Goal: Information Seeking & Learning: Learn about a topic

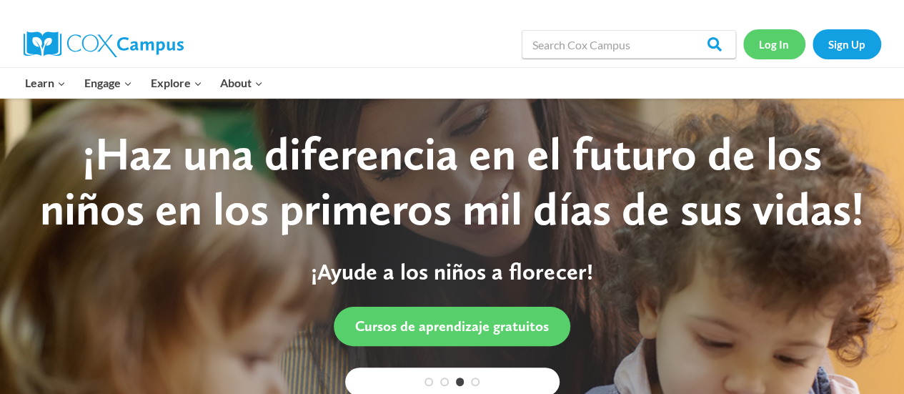
click at [775, 39] on link "Log In" at bounding box center [774, 43] width 62 height 29
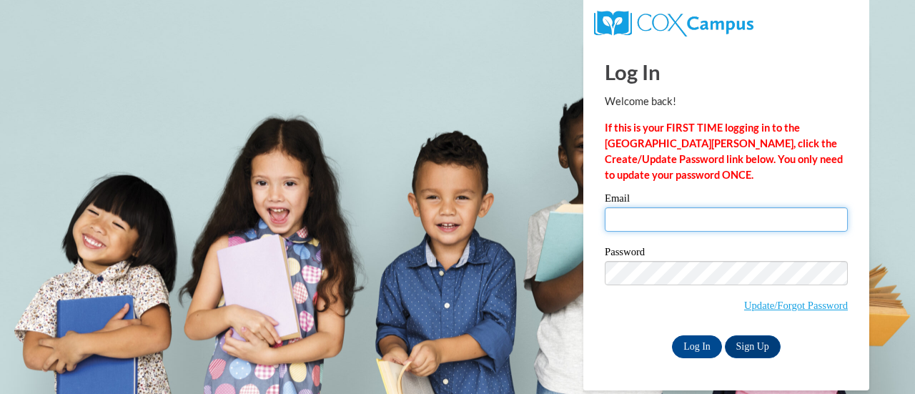
click at [695, 226] on input "Email" at bounding box center [726, 219] width 243 height 24
type input "aschofield@cesa9.org"
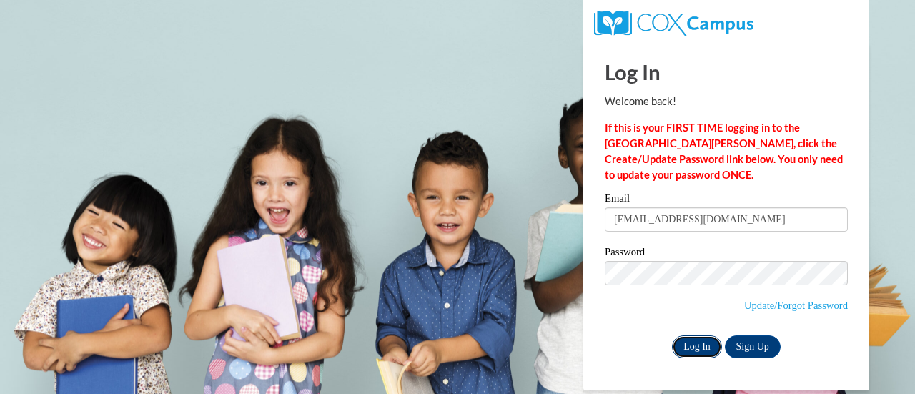
click at [699, 348] on input "Log In" at bounding box center [697, 346] width 50 height 23
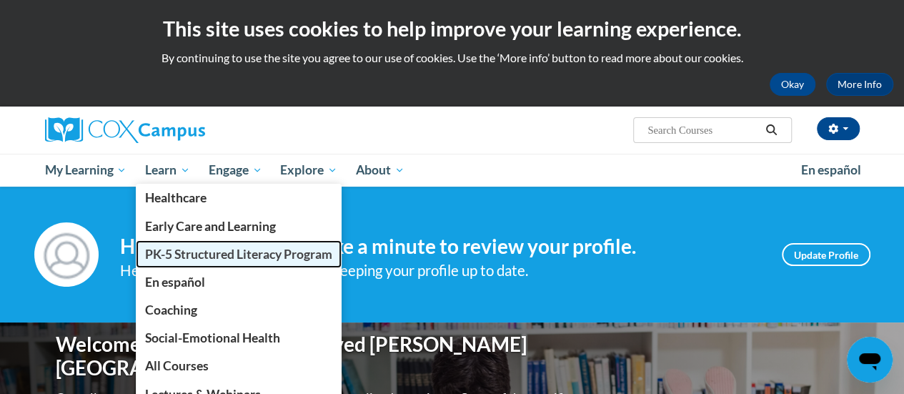
click at [187, 254] on span "PK-5 Structured Literacy Program" at bounding box center [238, 254] width 187 height 15
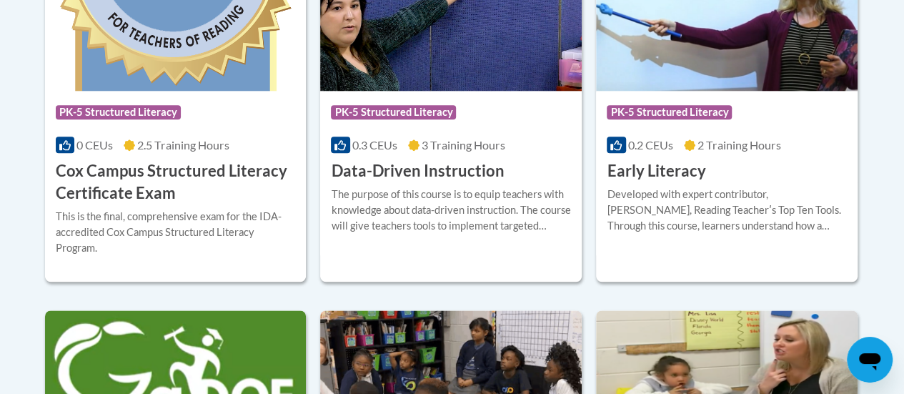
scroll to position [704, 0]
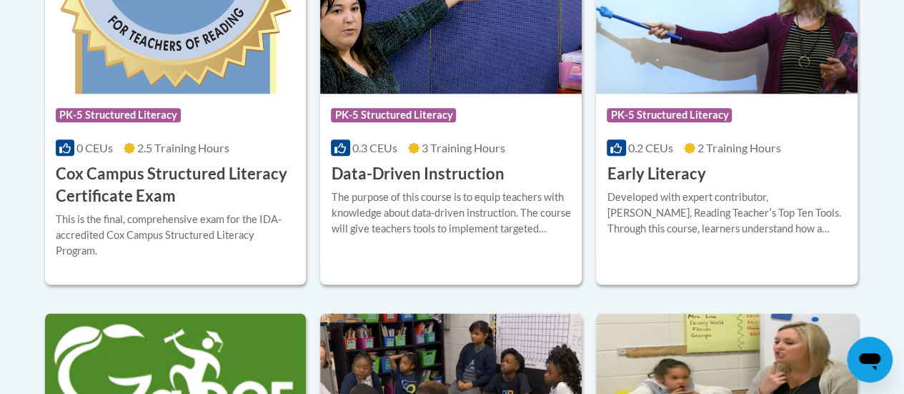
drag, startPoint x: 911, startPoint y: 54, endPoint x: 903, endPoint y: 162, distance: 108.3
drag, startPoint x: 909, startPoint y: 167, endPoint x: 892, endPoint y: 292, distance: 126.3
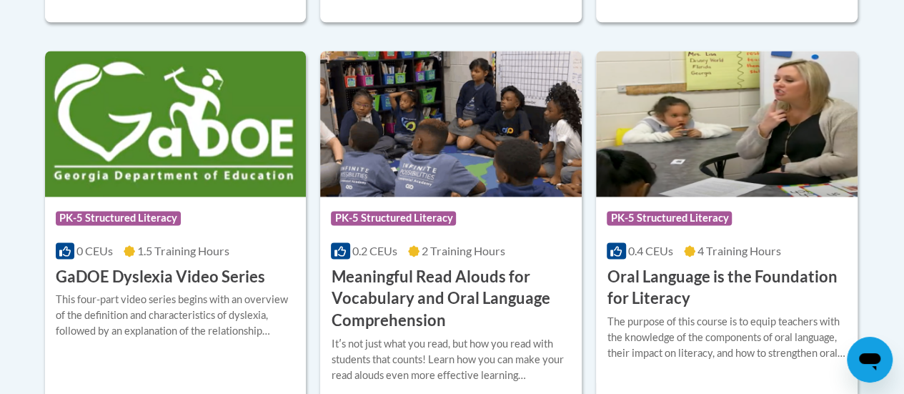
scroll to position [0, 0]
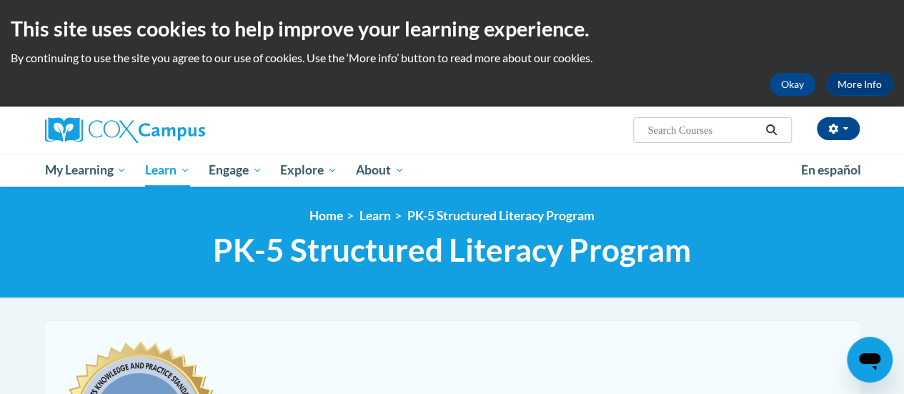
click at [741, 128] on input "Search..." at bounding box center [703, 130] width 114 height 17
type input "Phonological Awareness"
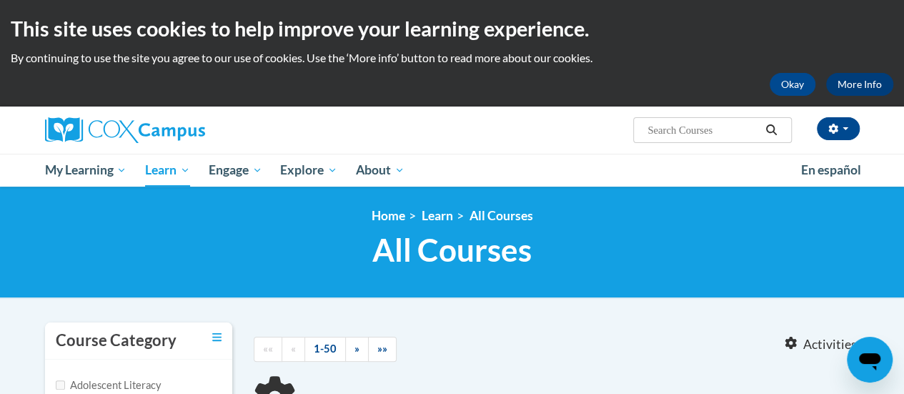
type input "Phonological Awareness"
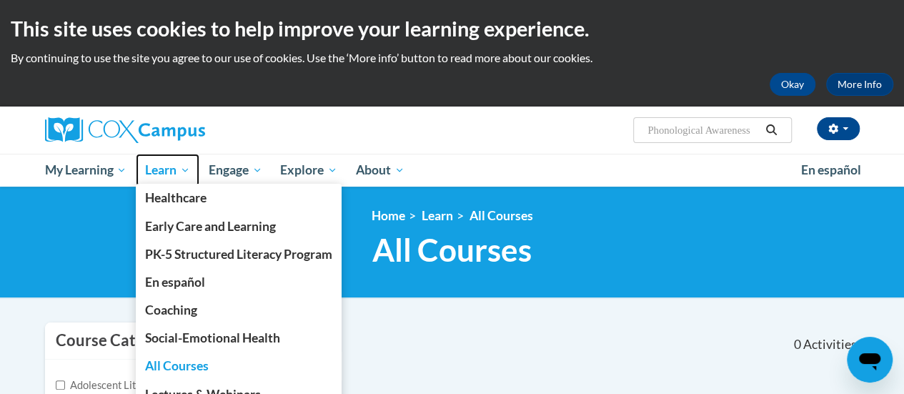
click at [180, 179] on link "Learn" at bounding box center [168, 170] width 64 height 33
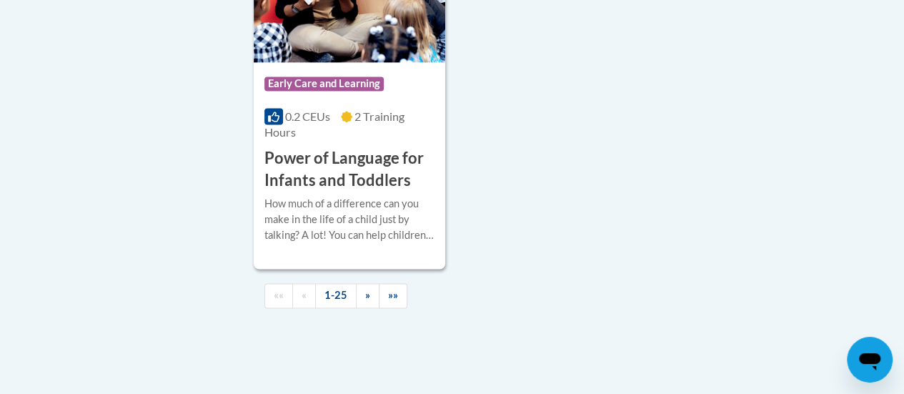
scroll to position [3813, 0]
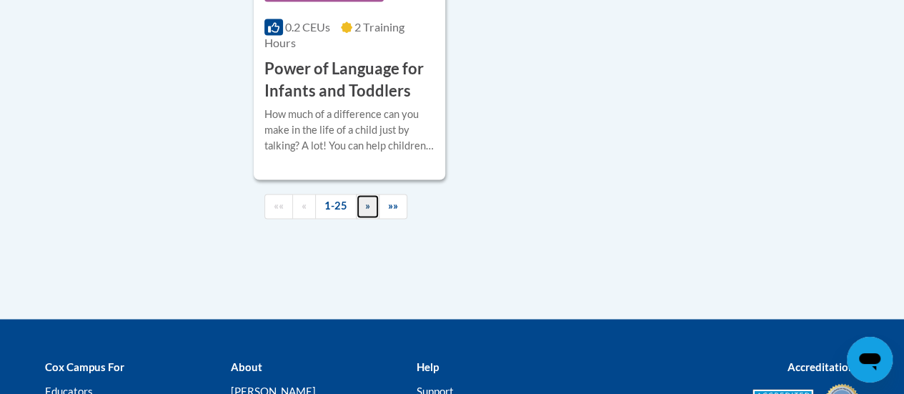
click at [365, 199] on span "»" at bounding box center [367, 205] width 5 height 12
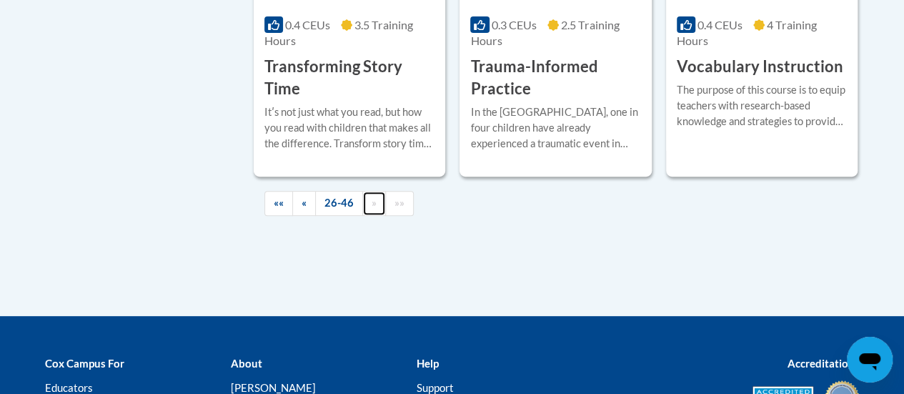
scroll to position [2892, 0]
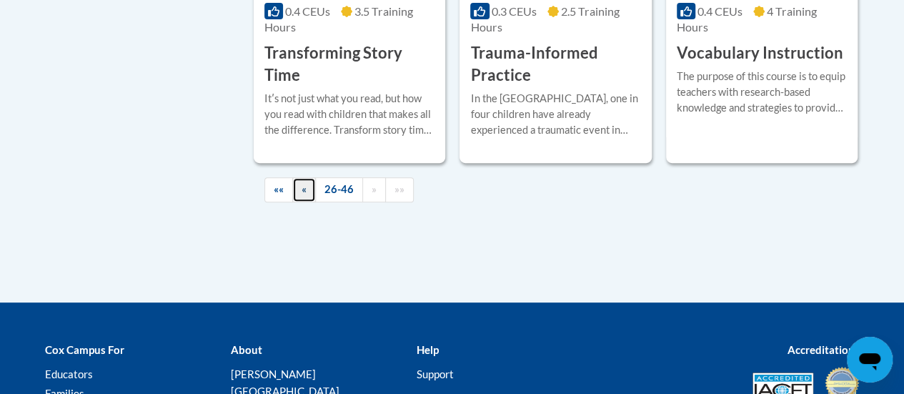
click at [305, 189] on span "«" at bounding box center [304, 189] width 5 height 12
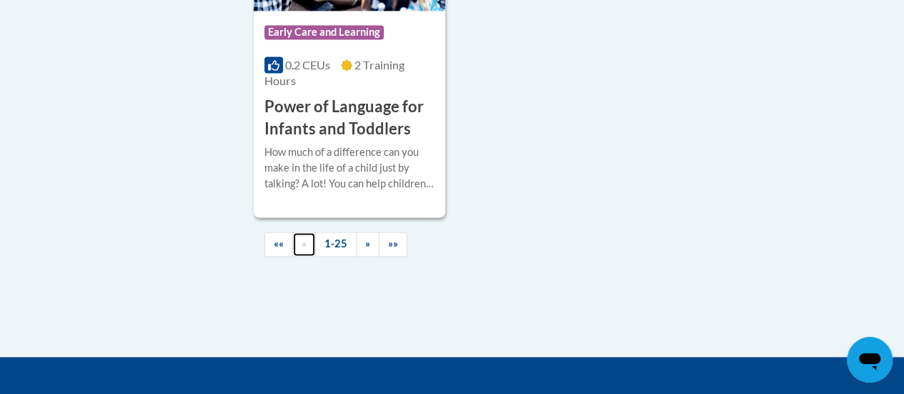
scroll to position [3753, 0]
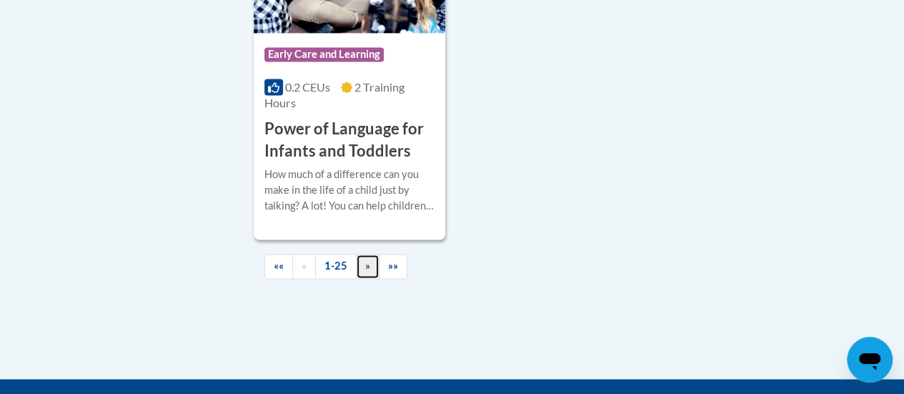
click at [365, 259] on span "»" at bounding box center [367, 265] width 5 height 12
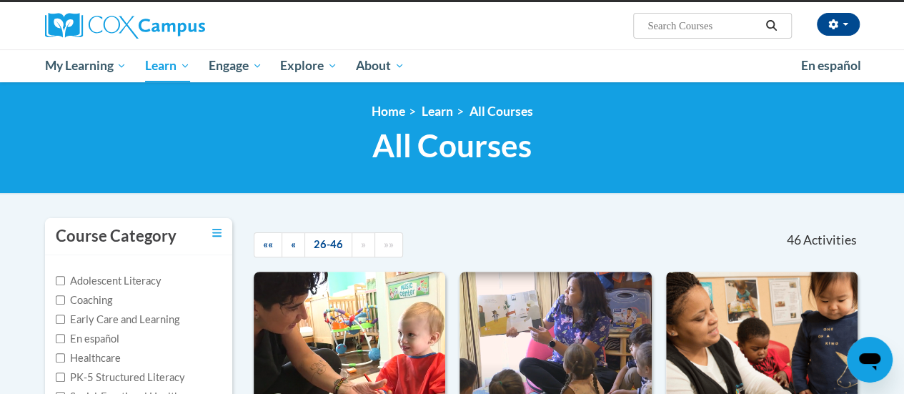
scroll to position [91, 0]
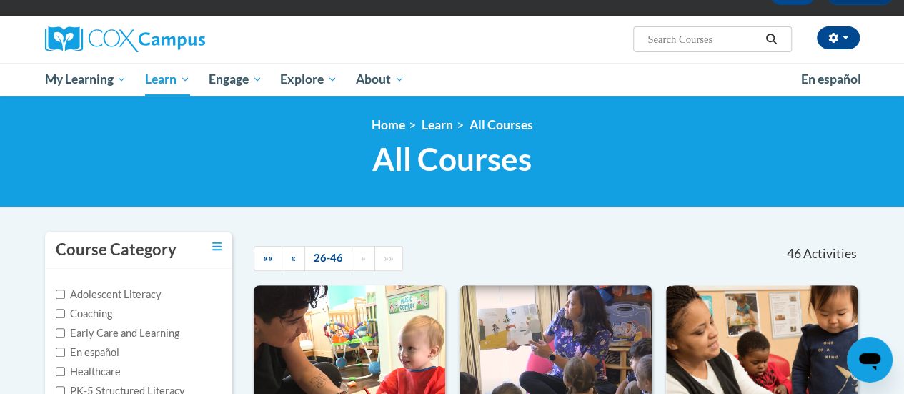
click at [722, 32] on input "Search..." at bounding box center [703, 39] width 114 height 17
type input "phonemic awareness"
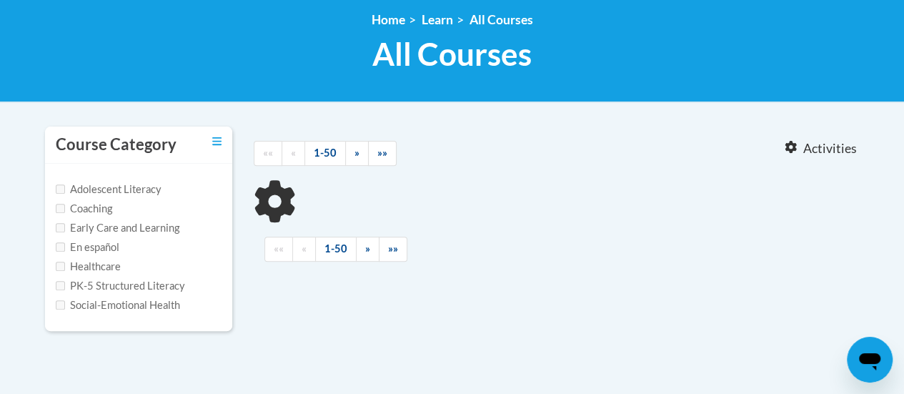
type input "phonemic awareness"
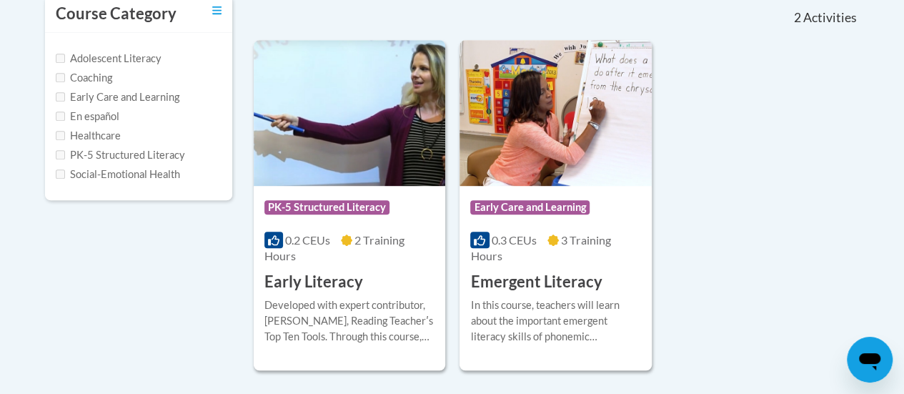
scroll to position [336, 0]
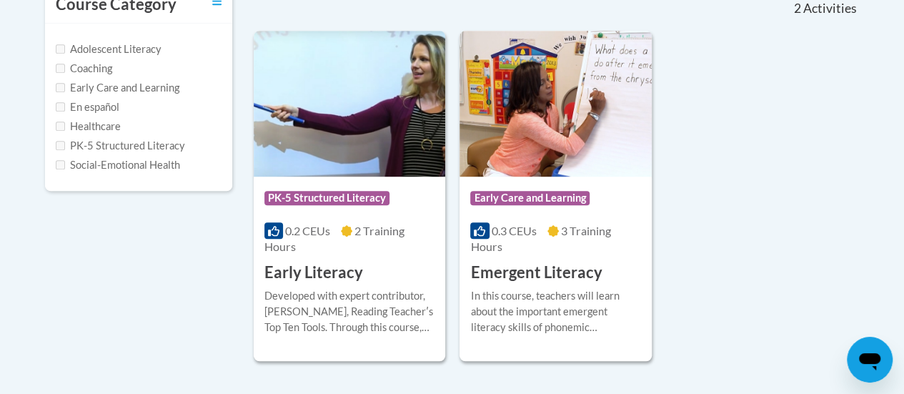
click at [553, 262] on h3 "Emergent Literacy" at bounding box center [536, 273] width 132 height 22
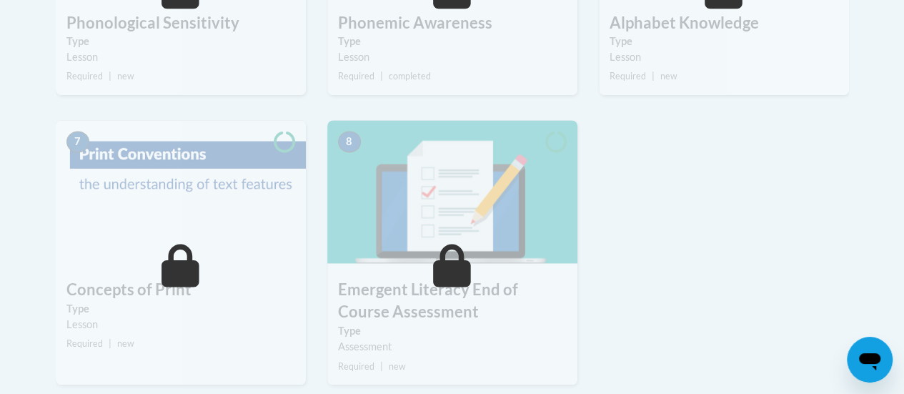
scroll to position [1004, 0]
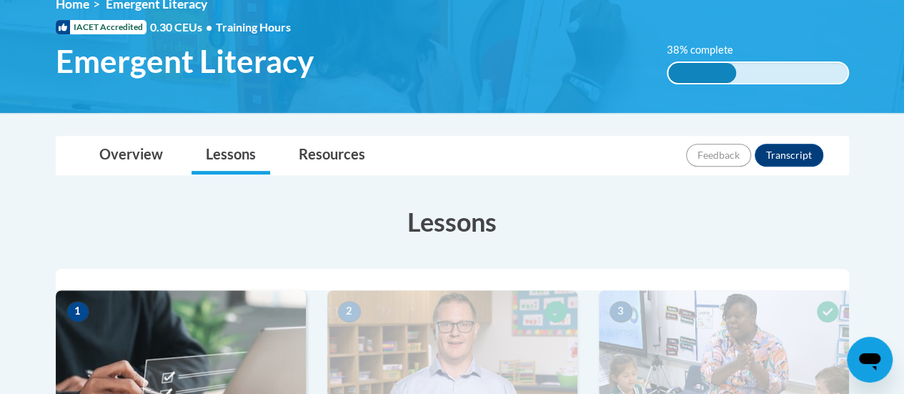
drag, startPoint x: 912, startPoint y: 48, endPoint x: 914, endPoint y: 92, distance: 44.4
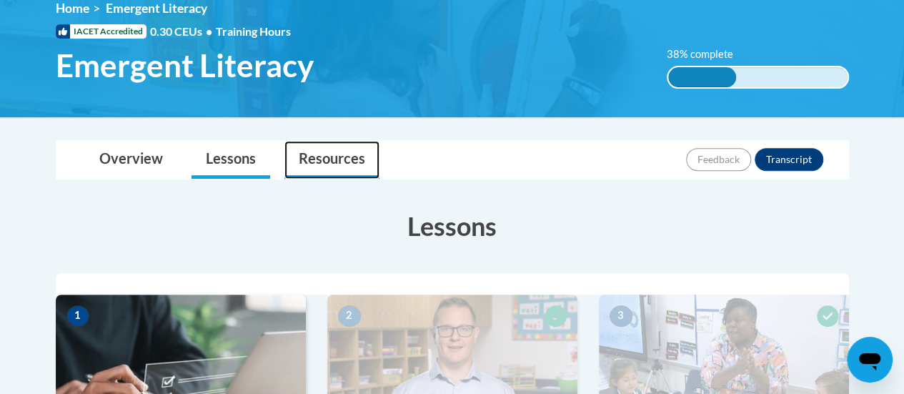
click at [330, 167] on link "Resources" at bounding box center [331, 160] width 95 height 38
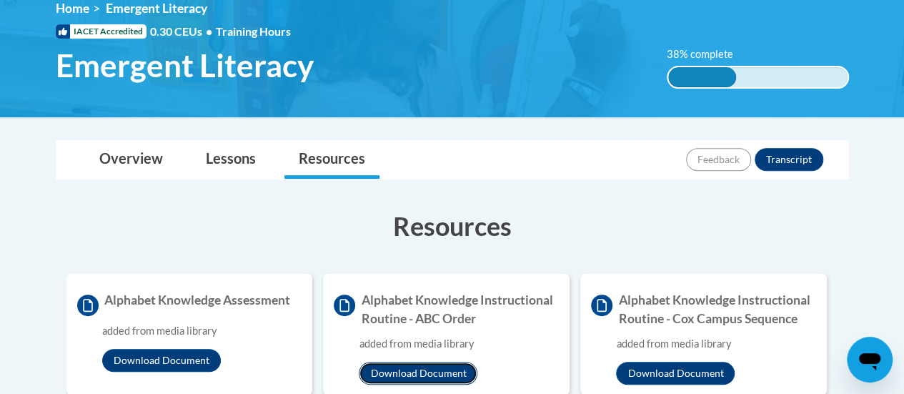
click at [424, 369] on button "Download Document" at bounding box center [418, 373] width 119 height 23
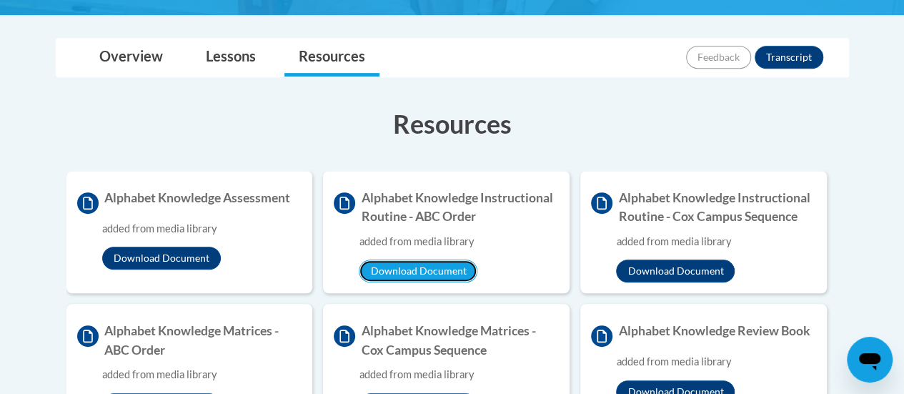
scroll to position [322, 0]
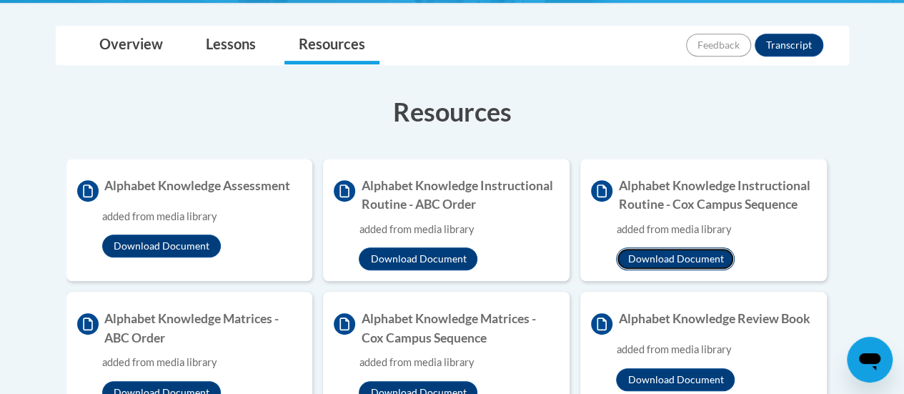
click at [690, 258] on button "Download Document" at bounding box center [675, 258] width 119 height 23
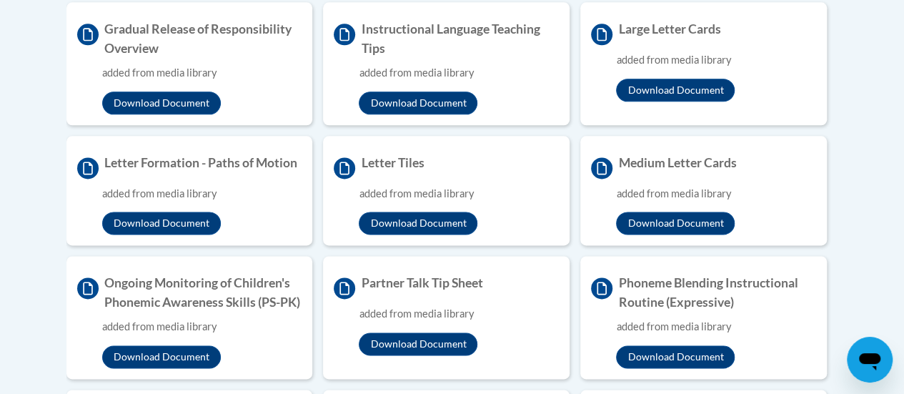
scroll to position [907, 0]
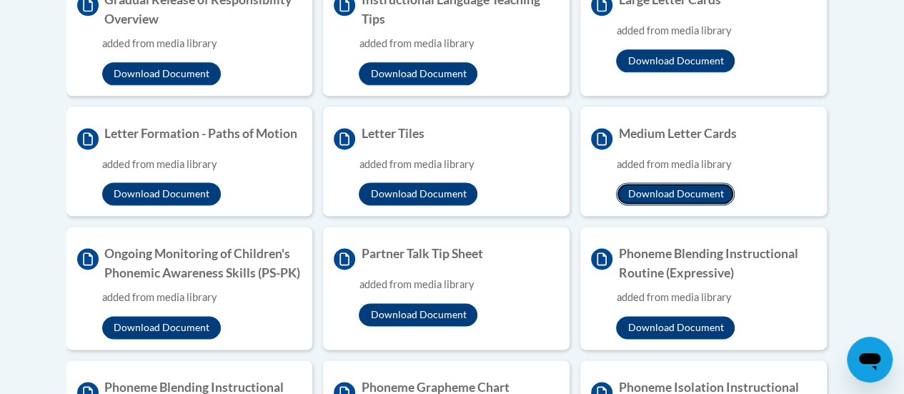
click at [678, 188] on button "Download Document" at bounding box center [675, 193] width 119 height 23
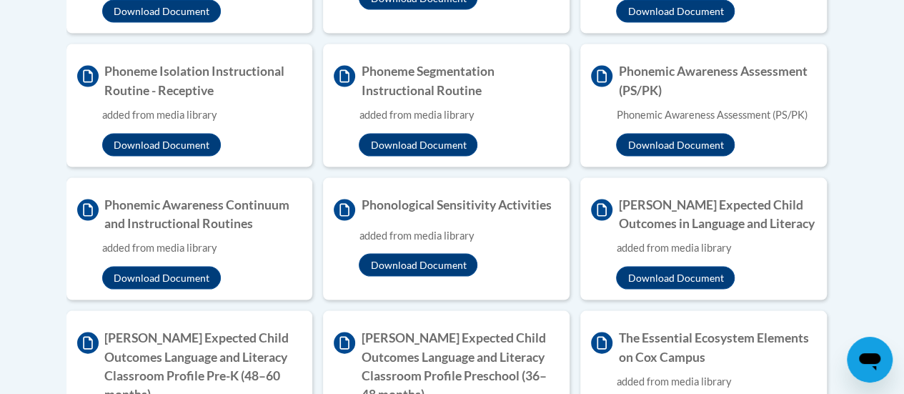
scroll to position [1377, 0]
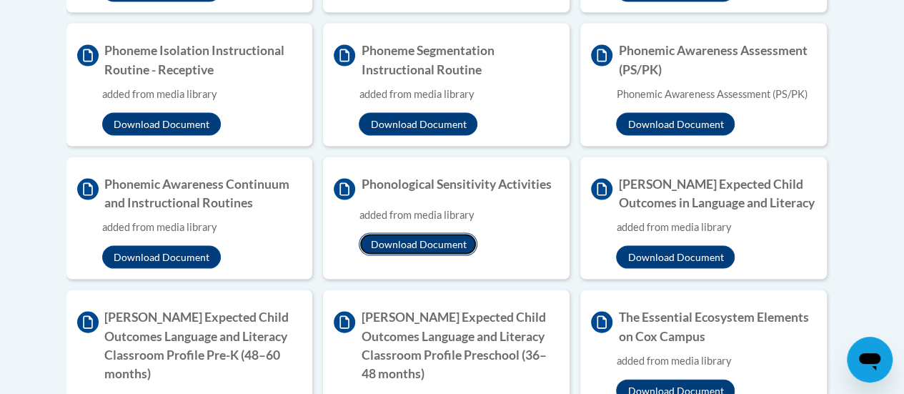
click at [446, 256] on button "Download Document" at bounding box center [418, 244] width 119 height 23
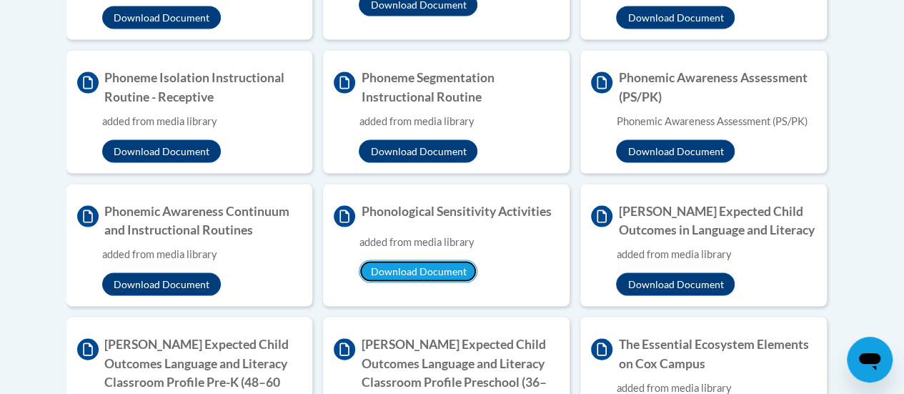
scroll to position [1341, 0]
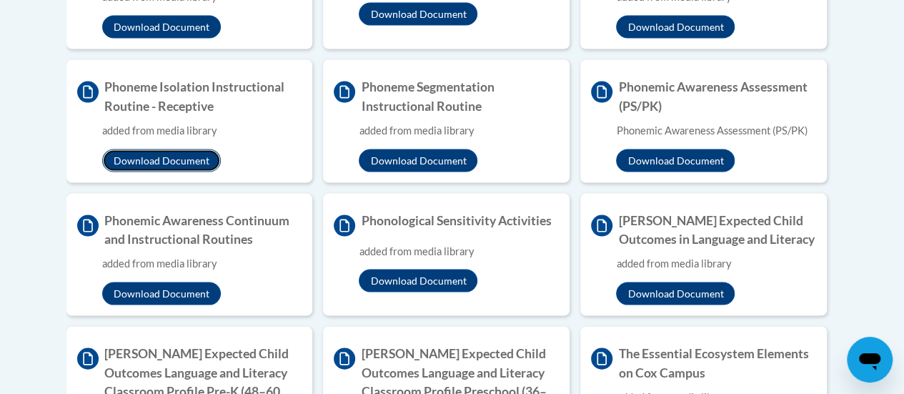
click at [194, 172] on button "Download Document" at bounding box center [161, 160] width 119 height 23
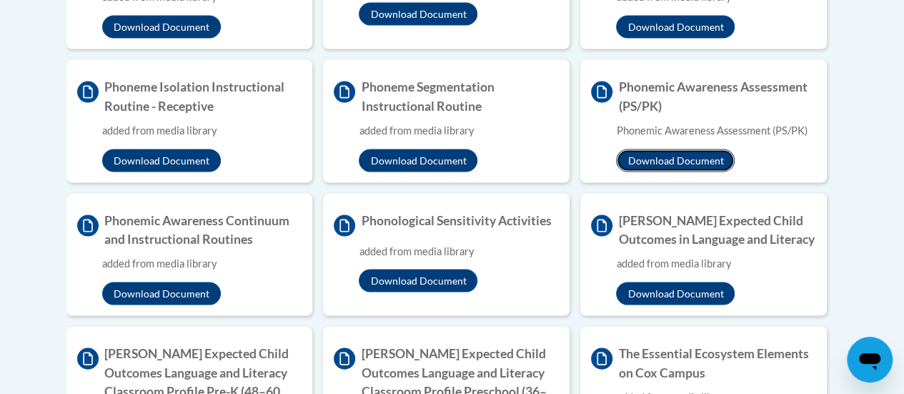
click at [679, 172] on button "Download Document" at bounding box center [675, 160] width 119 height 23
click at [706, 172] on button "Download Document" at bounding box center [675, 160] width 119 height 23
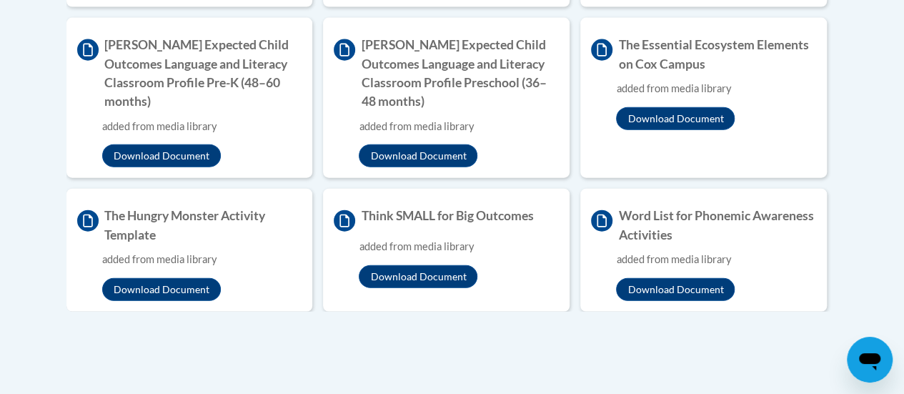
scroll to position [1670, 0]
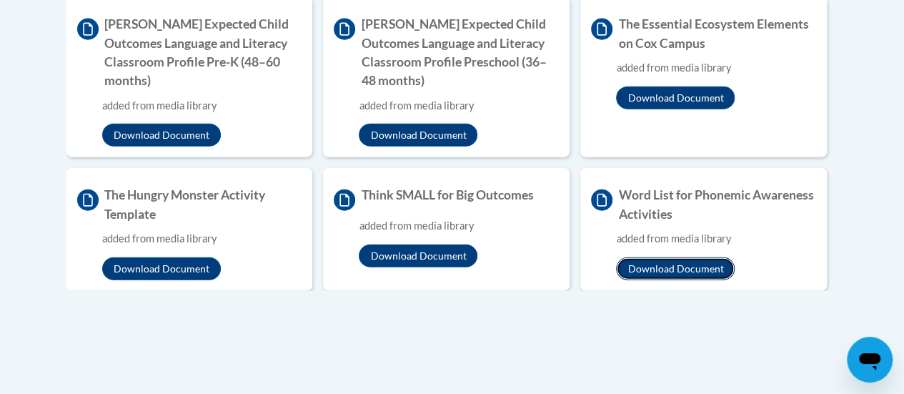
click at [719, 258] on button "Download Document" at bounding box center [675, 268] width 119 height 23
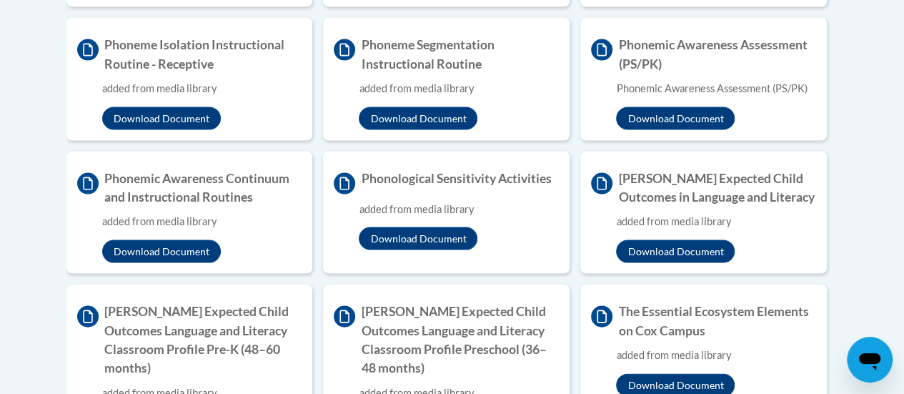
scroll to position [1377, 0]
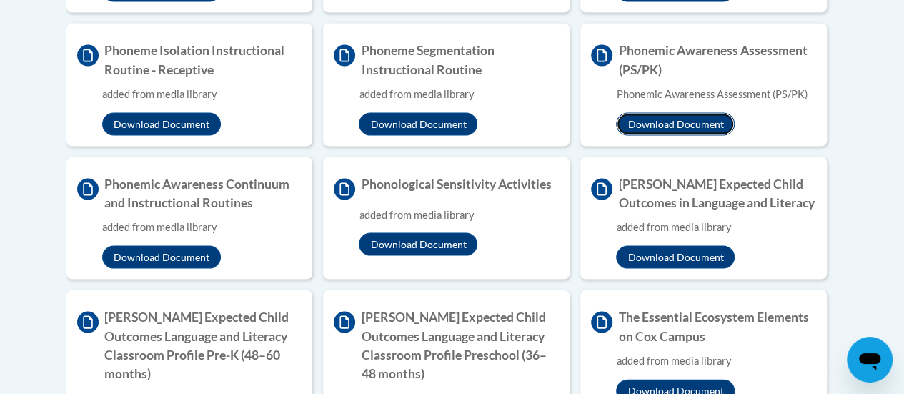
click at [688, 136] on button "Download Document" at bounding box center [675, 124] width 119 height 23
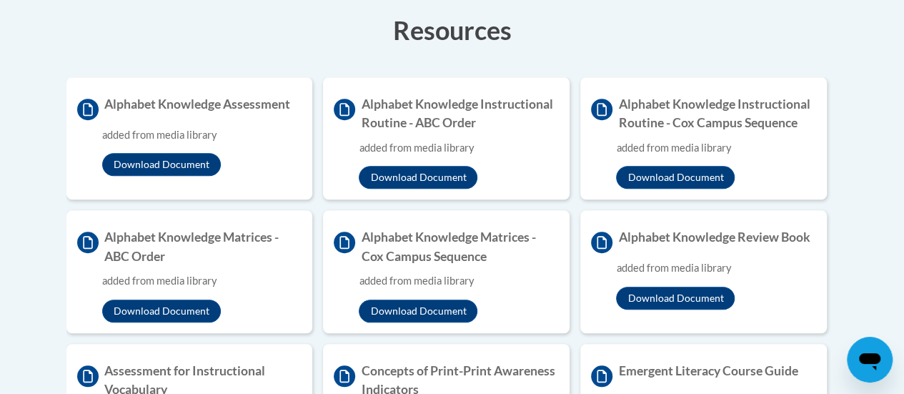
scroll to position [392, 0]
